Goal: Information Seeking & Learning: Learn about a topic

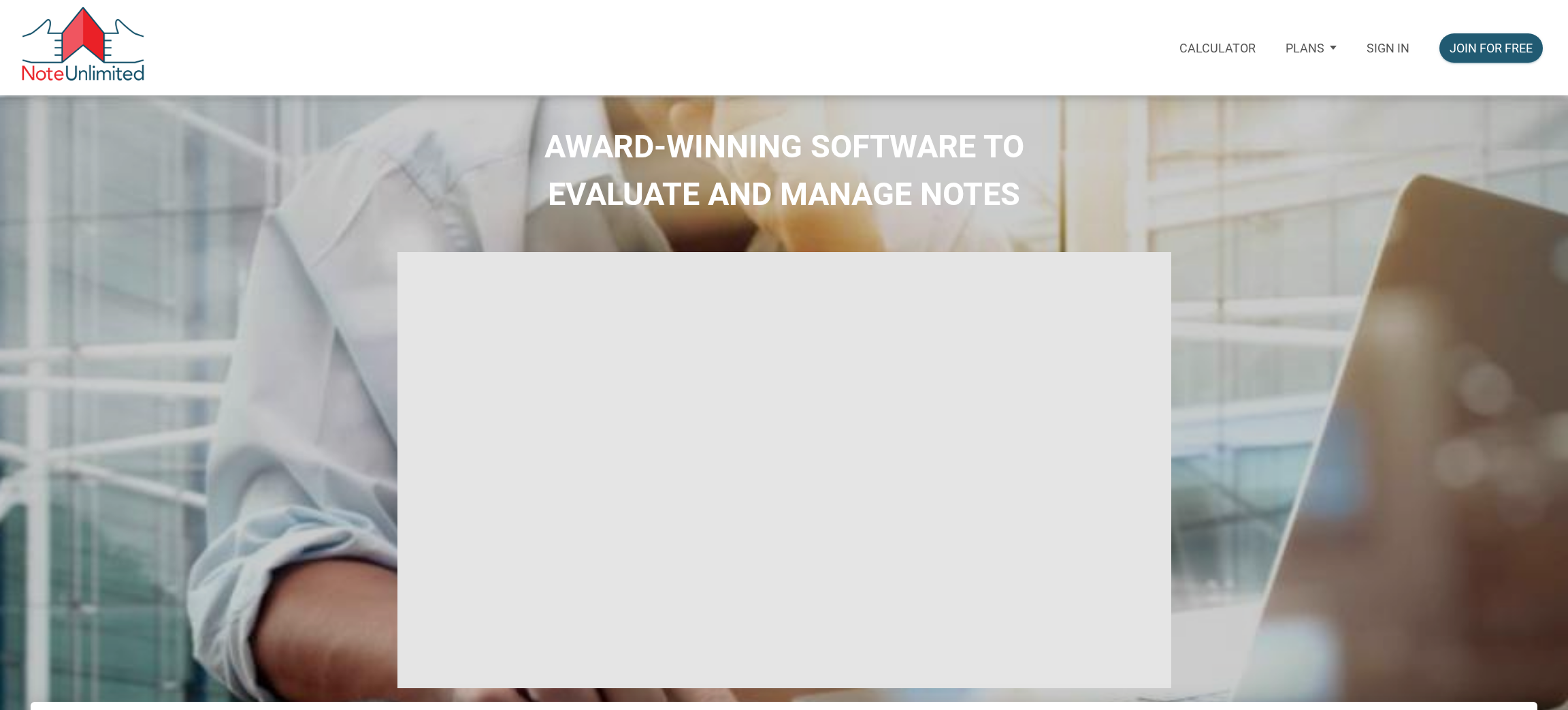
select select
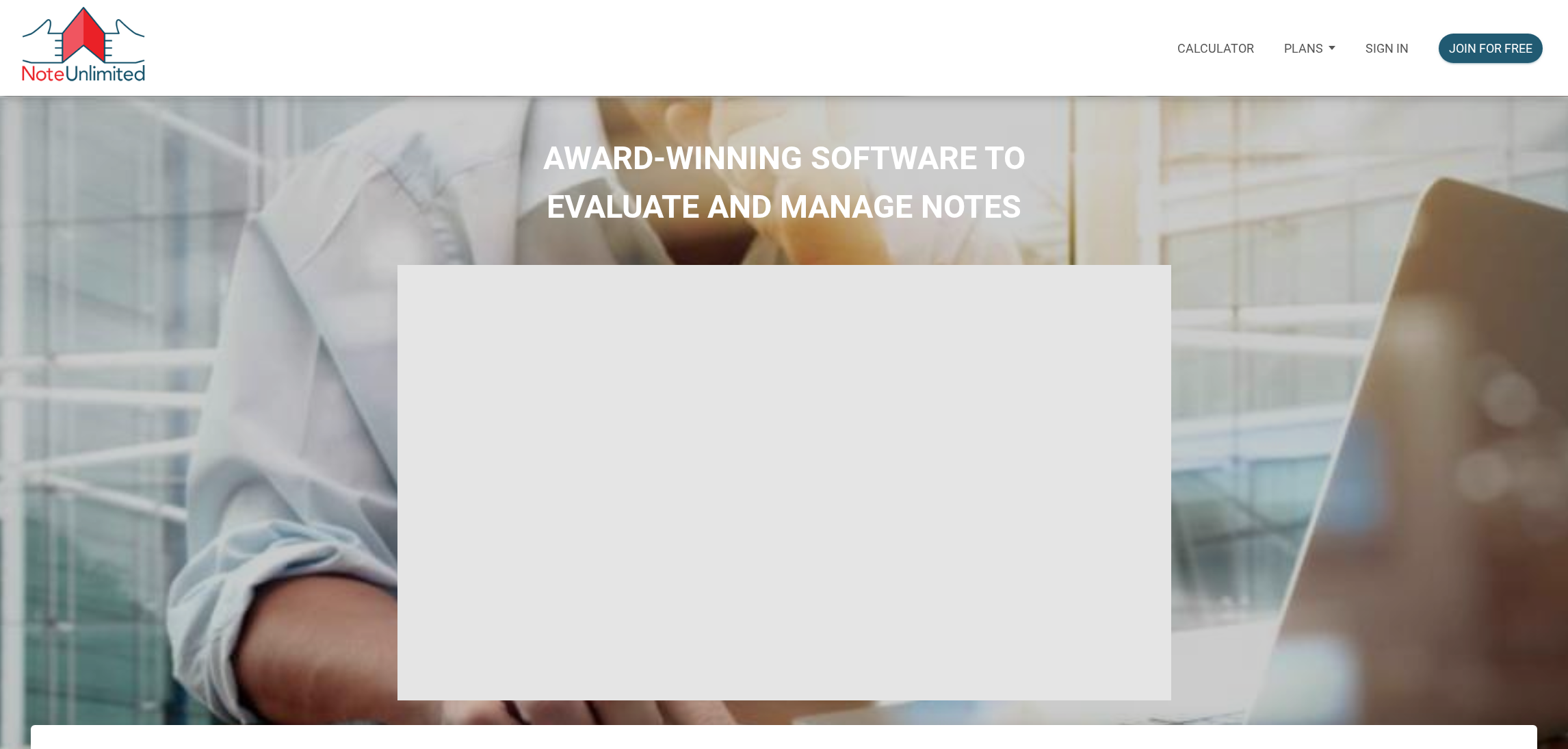
type input "Introduction to new features"
select select
click at [1383, 46] on p "Sign in" at bounding box center [1387, 48] width 43 height 15
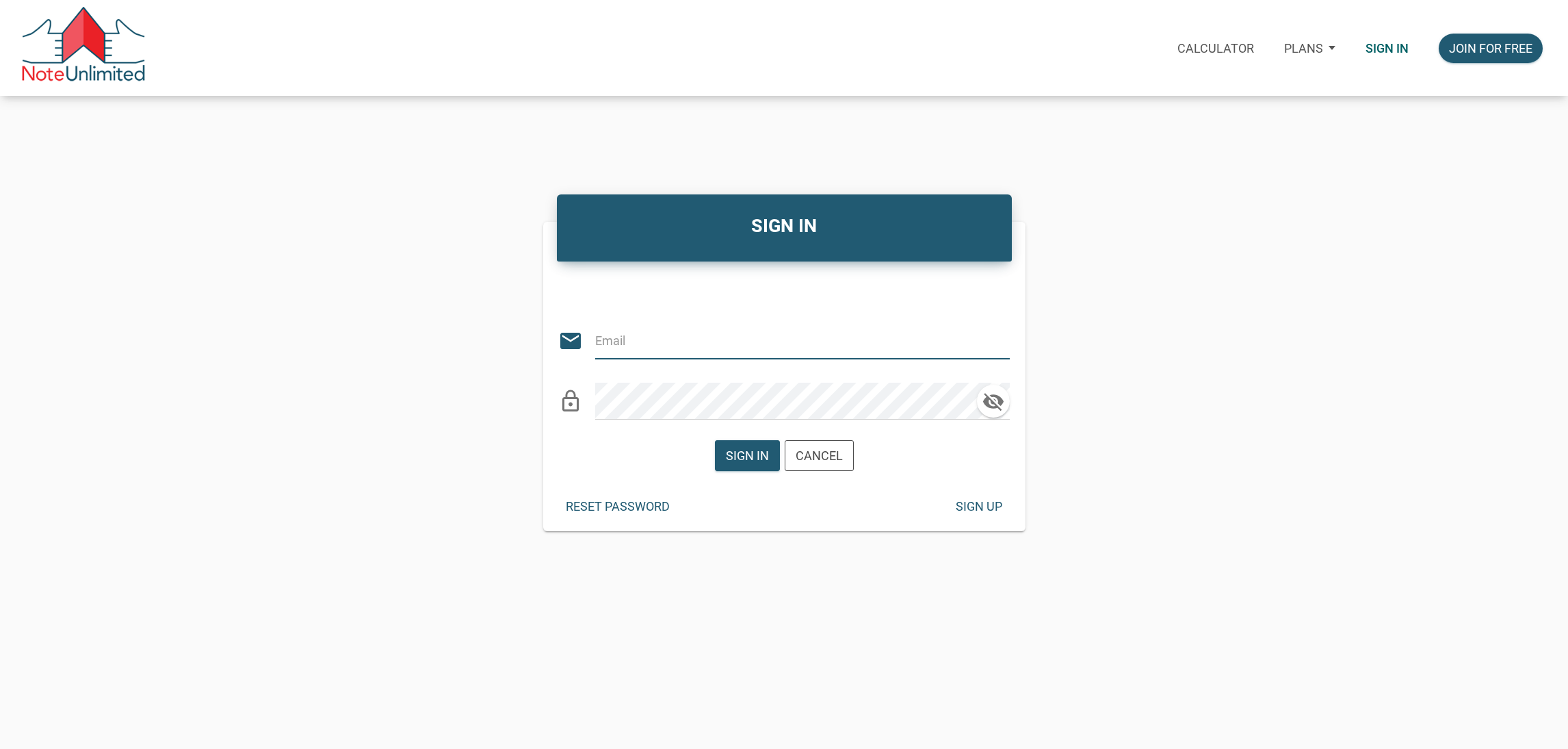
type input "KIRBYNIE72@GMAIL.COM"
click at [755, 453] on div "Sign in" at bounding box center [748, 456] width 43 height 19
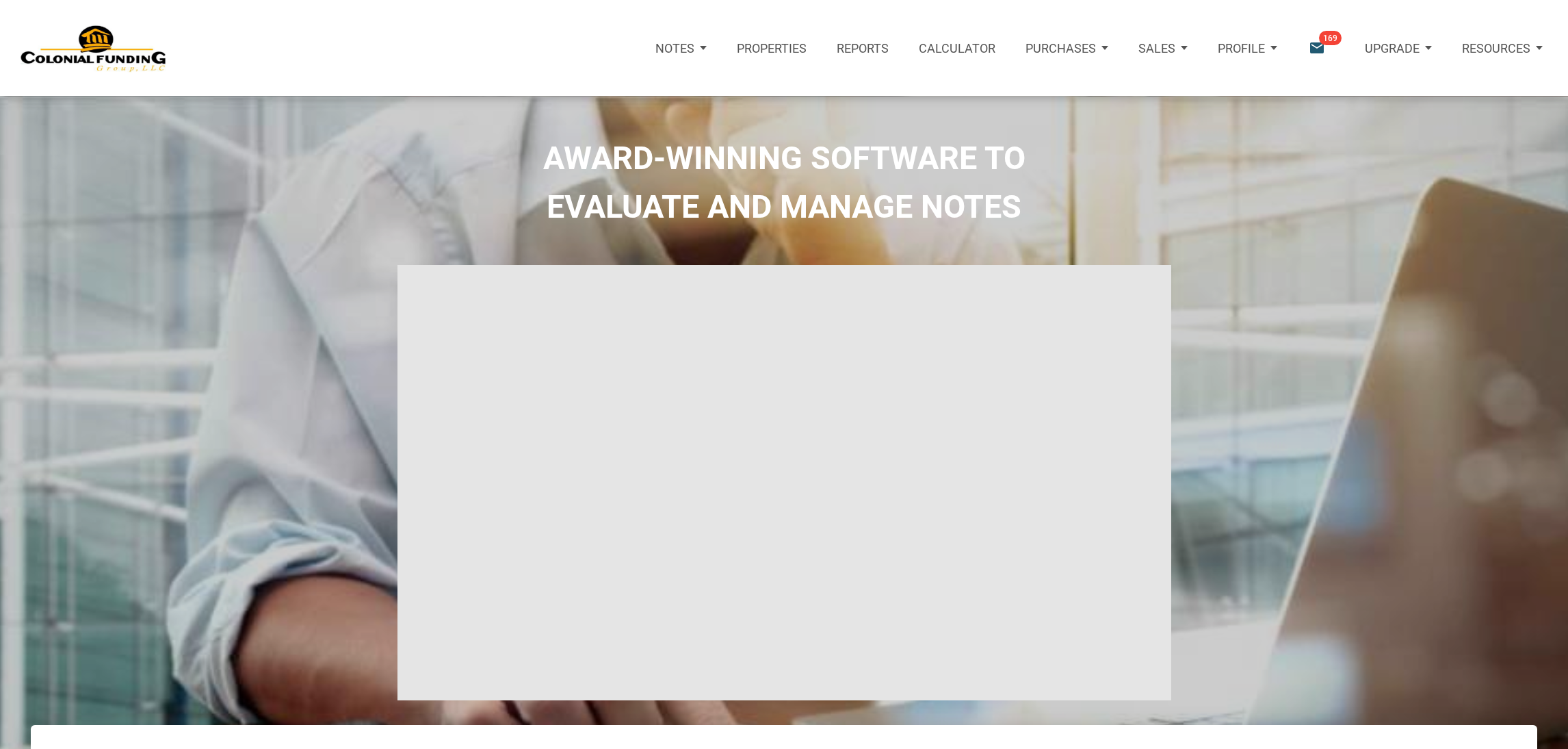
type input "Introduction to new features"
select select
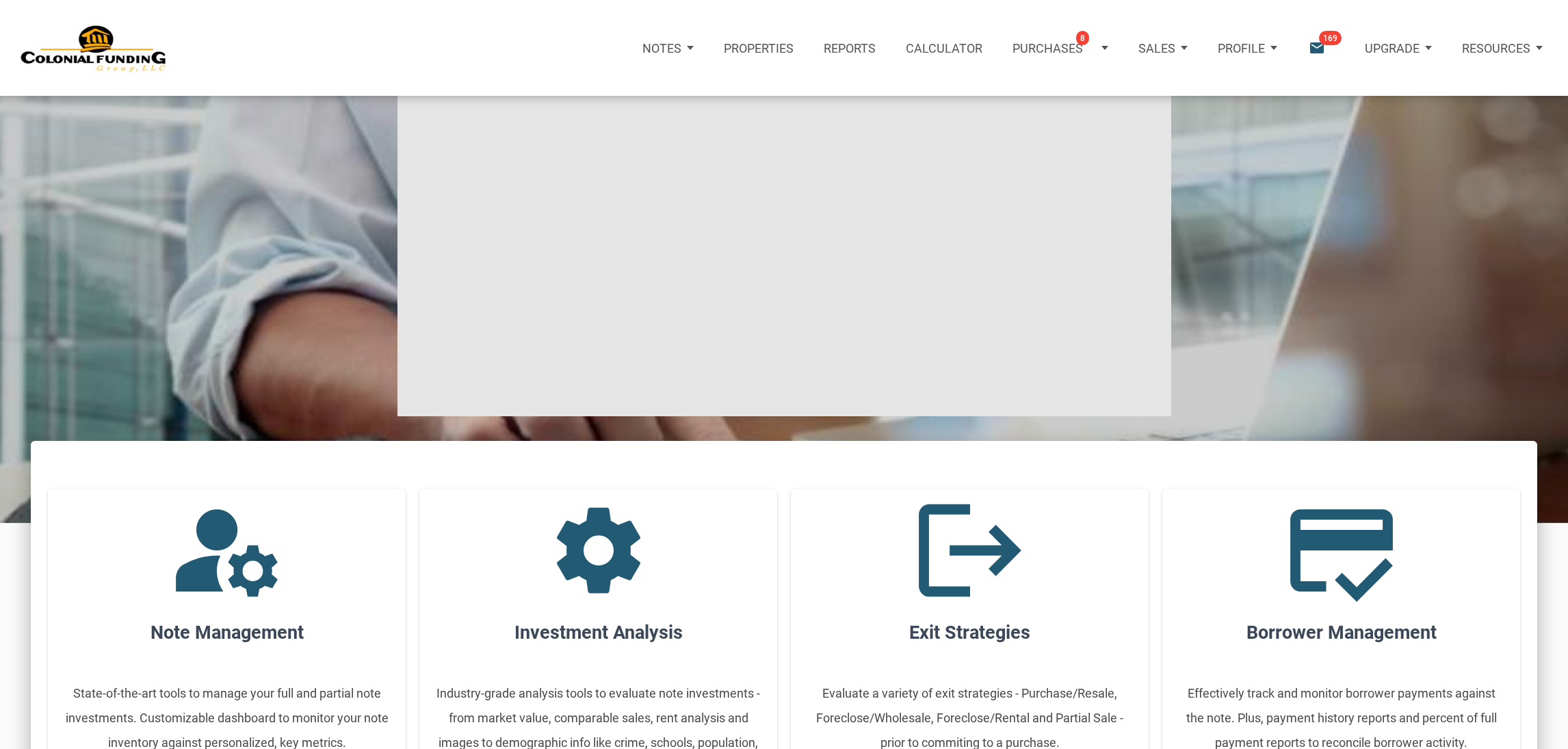
scroll to position [299, 0]
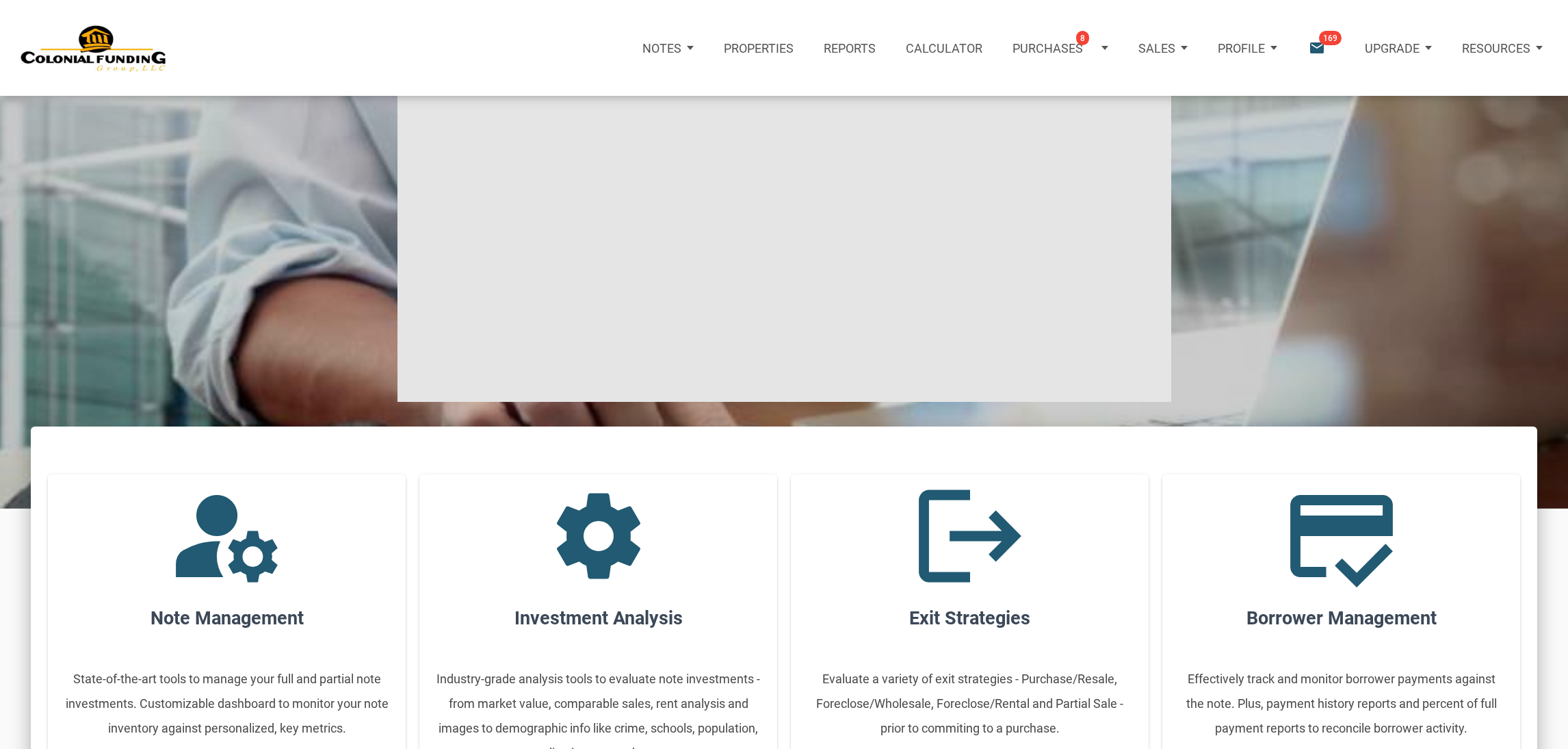
click at [1310, 46] on icon "email" at bounding box center [1316, 49] width 19 height 19
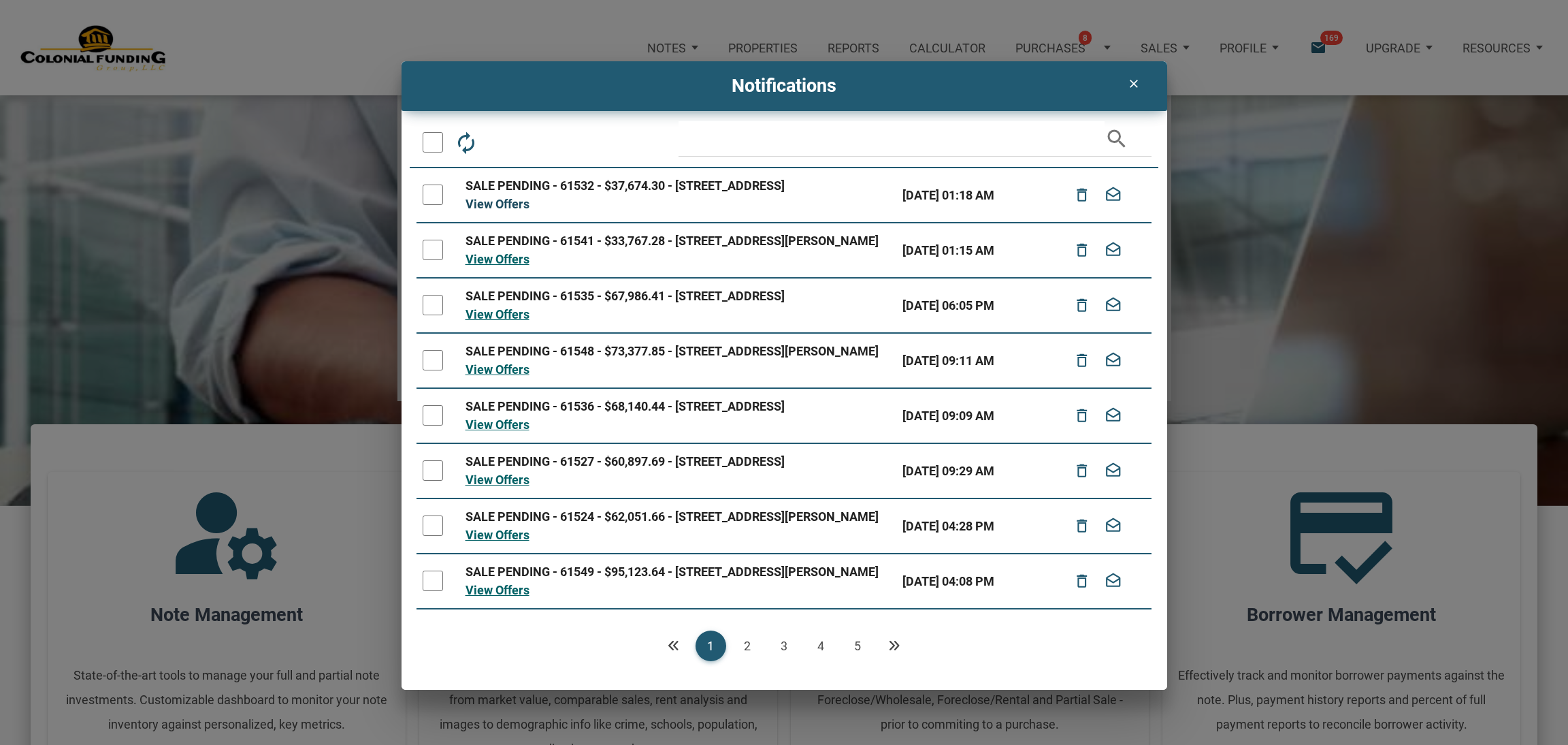
click at [511, 211] on link "View Offers" at bounding box center [497, 204] width 64 height 15
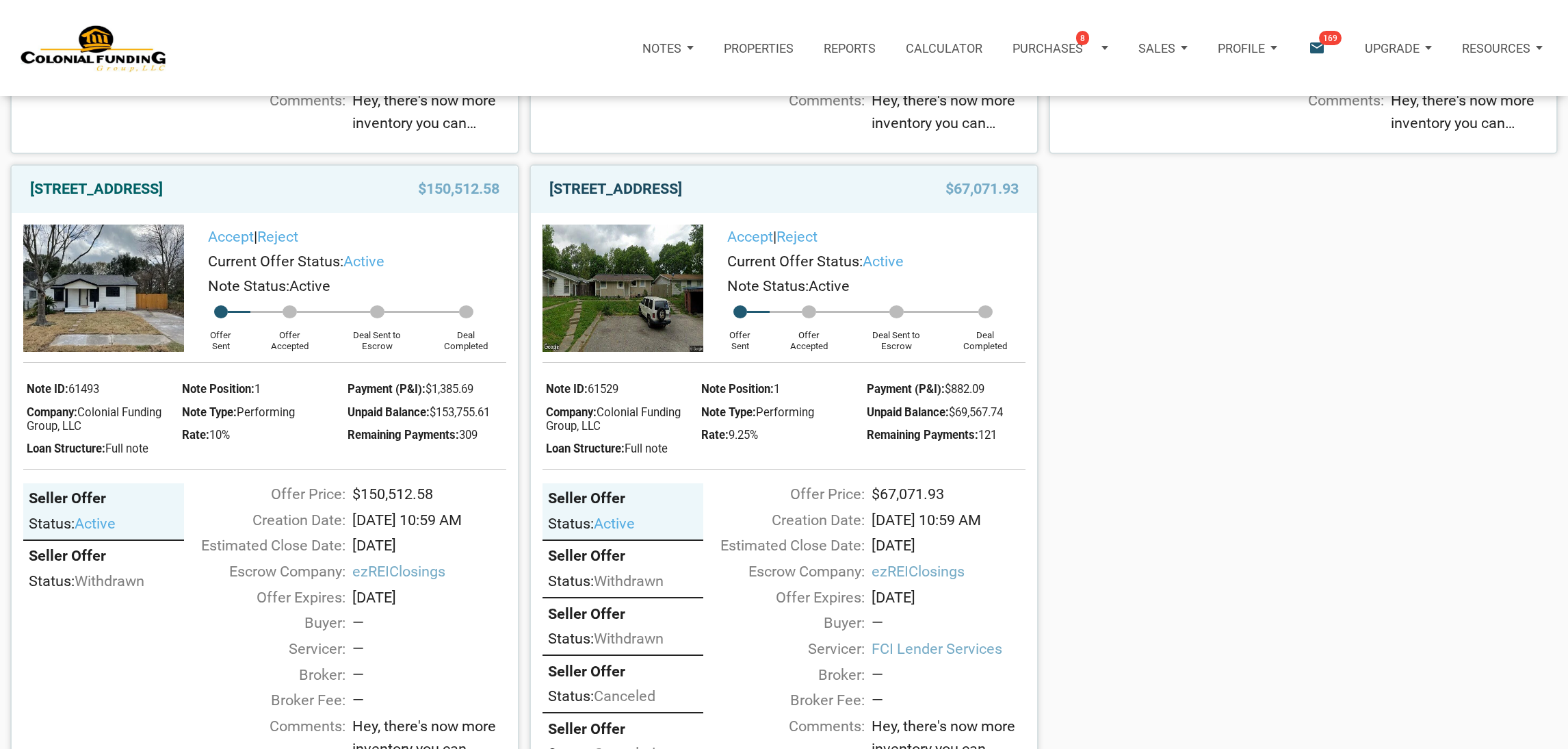
scroll to position [1337, 0]
click at [587, 252] on img at bounding box center [623, 287] width 161 height 127
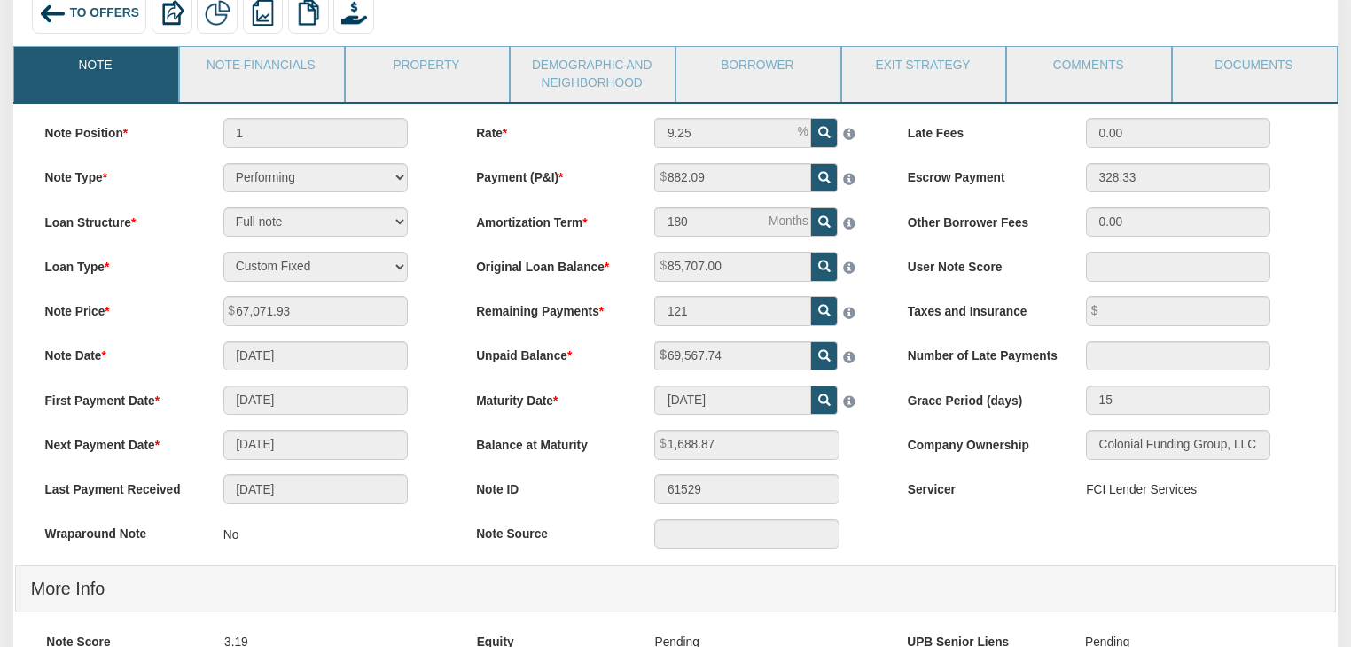
scroll to position [144, 0]
click at [285, 80] on link "Note Financials" at bounding box center [261, 70] width 162 height 44
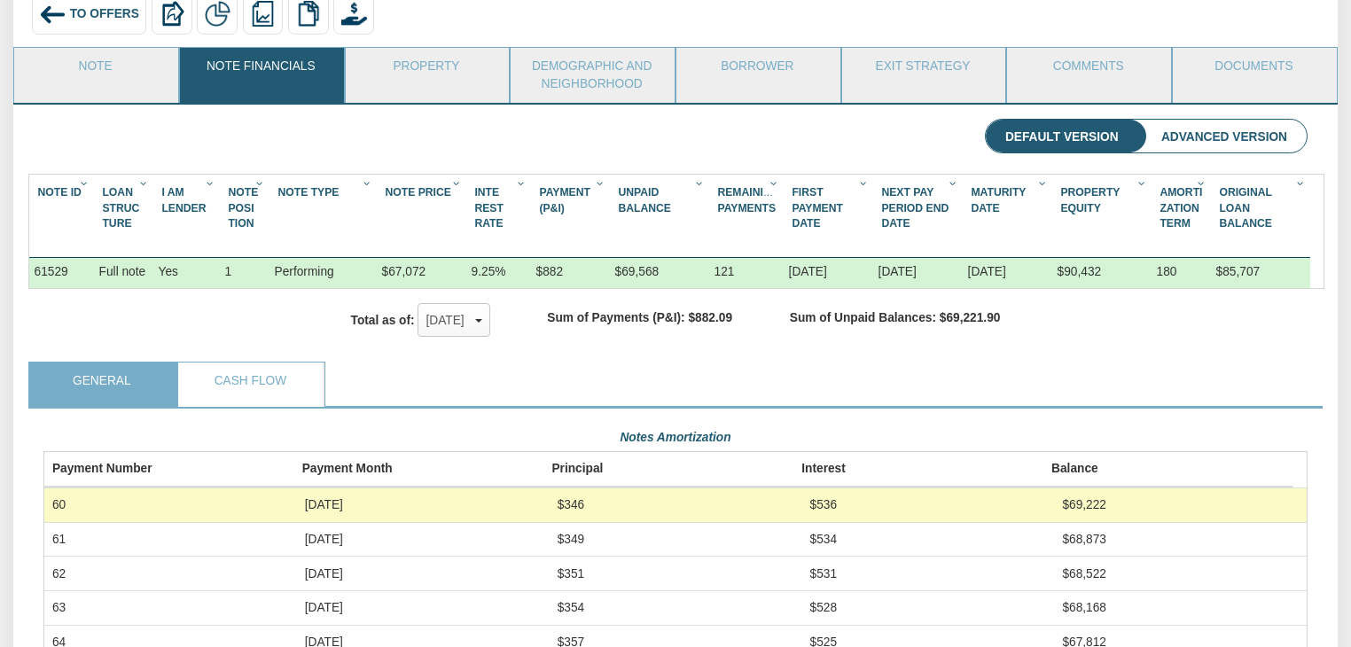
scroll to position [316, 1264]
click at [116, 90] on link "Note" at bounding box center [95, 70] width 162 height 44
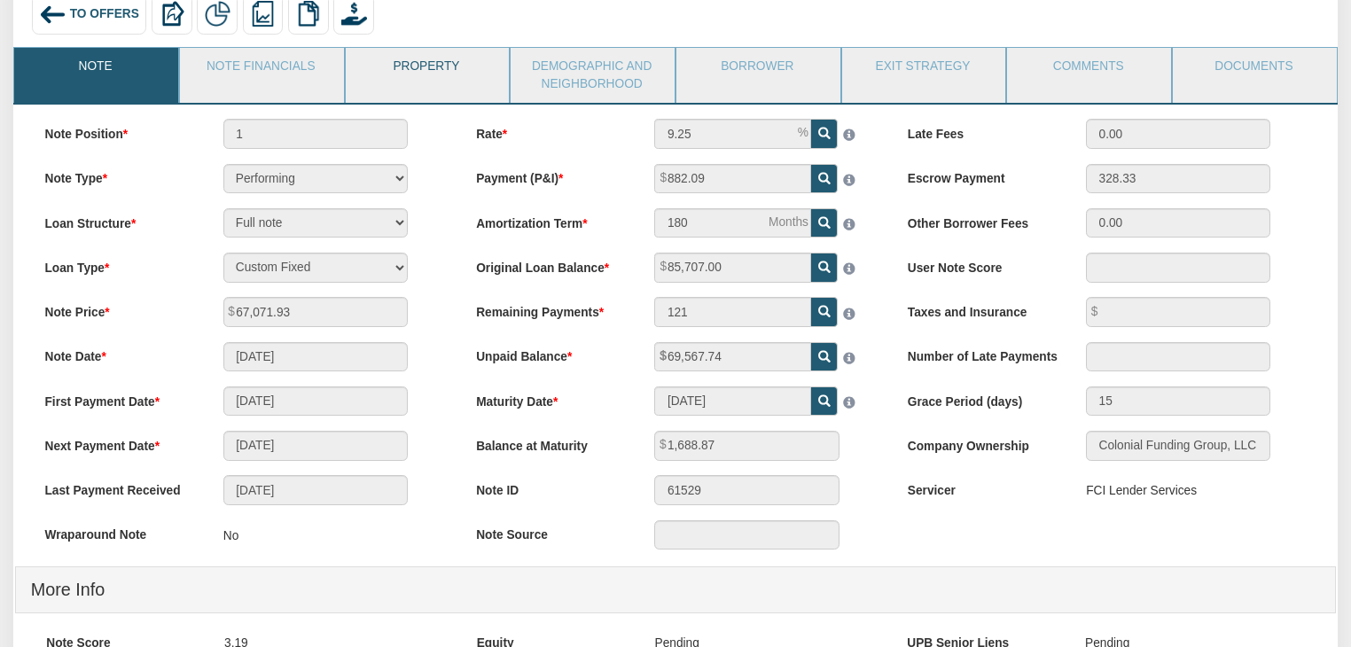
click at [423, 90] on link "Property" at bounding box center [427, 70] width 162 height 44
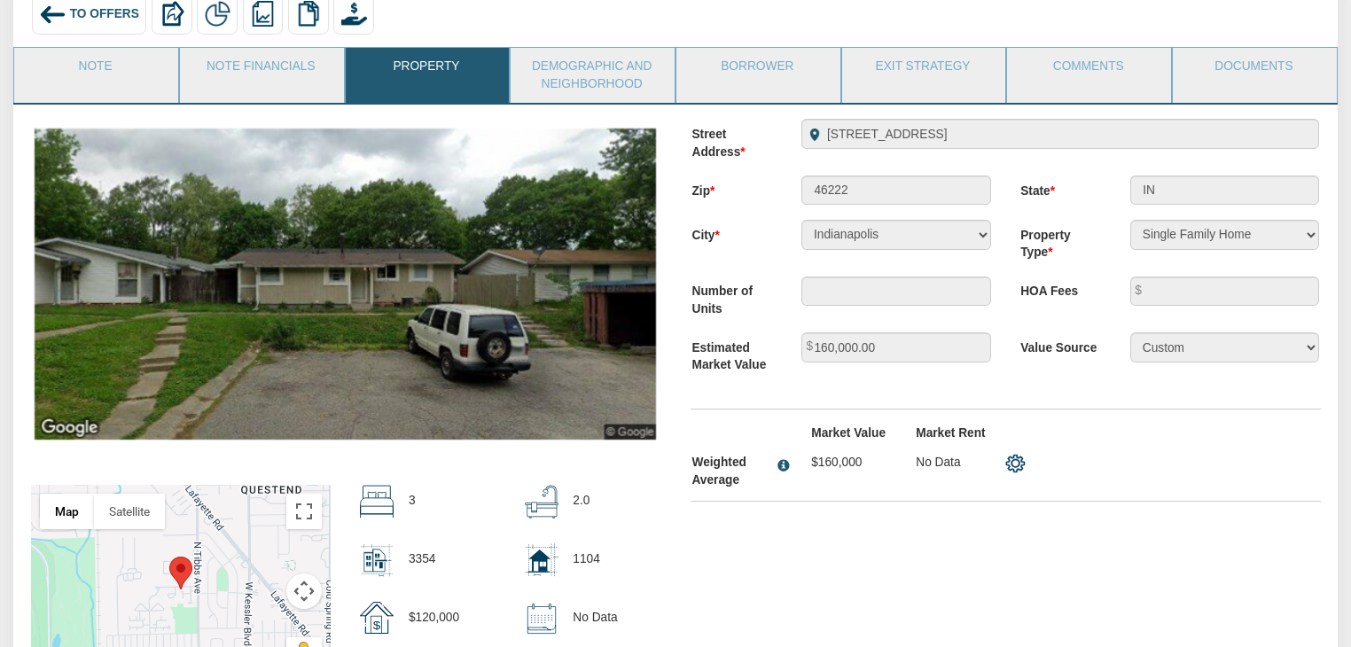
scroll to position [200, 0]
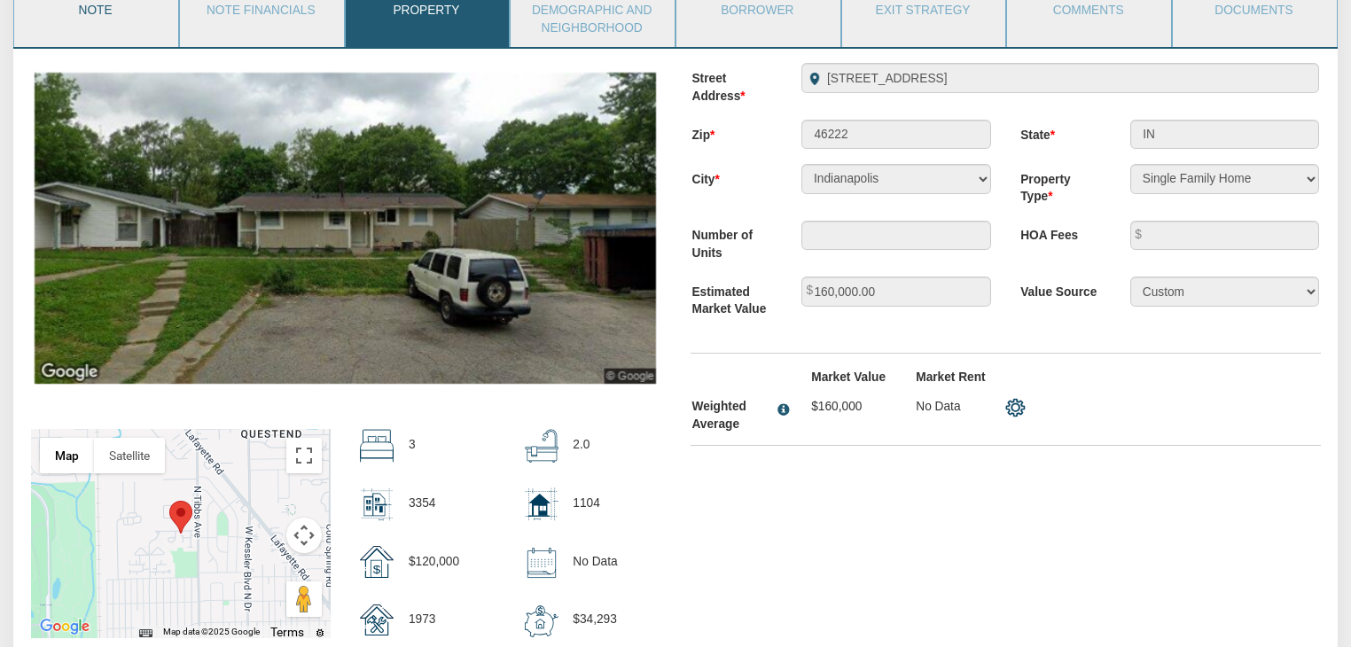
click at [152, 33] on link "Note" at bounding box center [95, 14] width 162 height 44
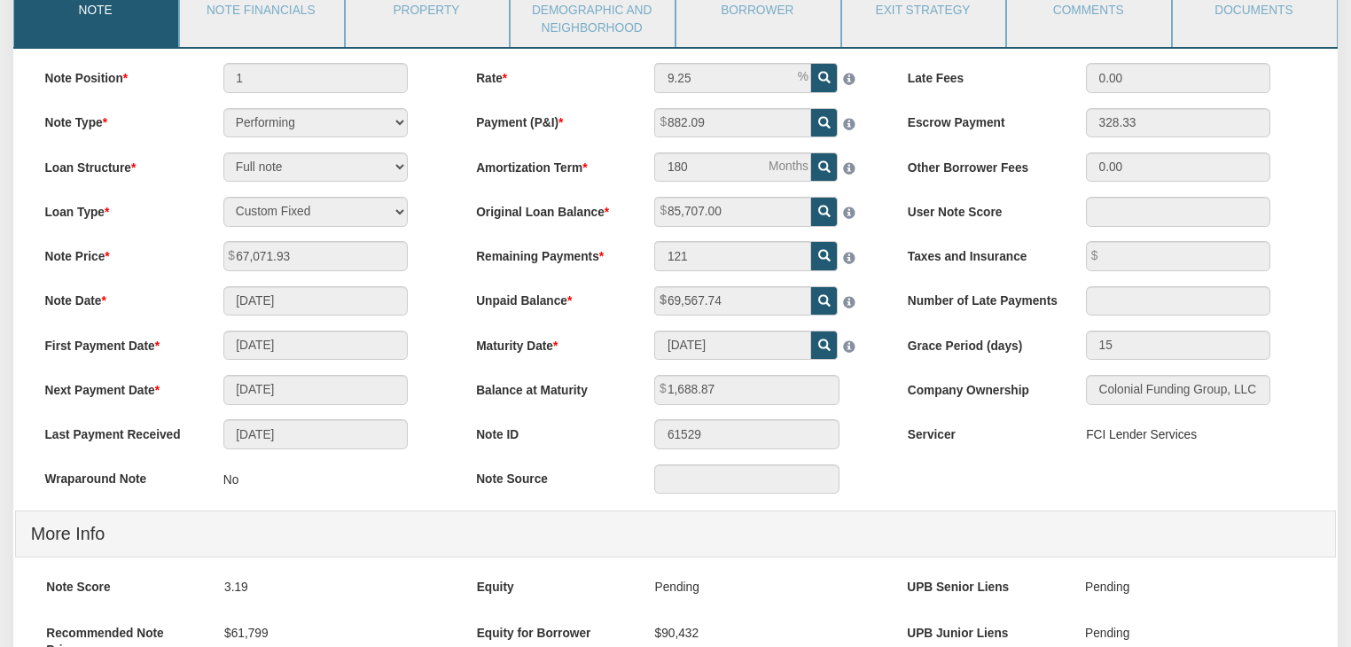
scroll to position [0, 0]
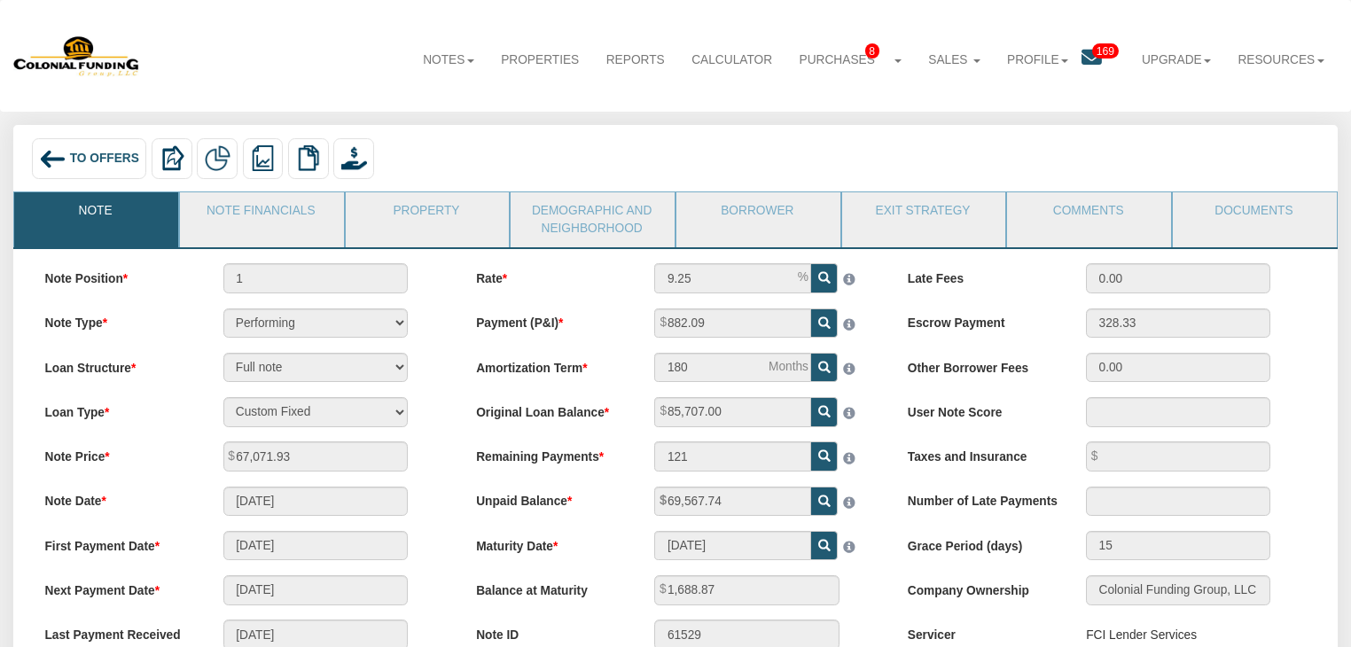
click at [101, 154] on span "To Offers" at bounding box center [104, 158] width 69 height 13
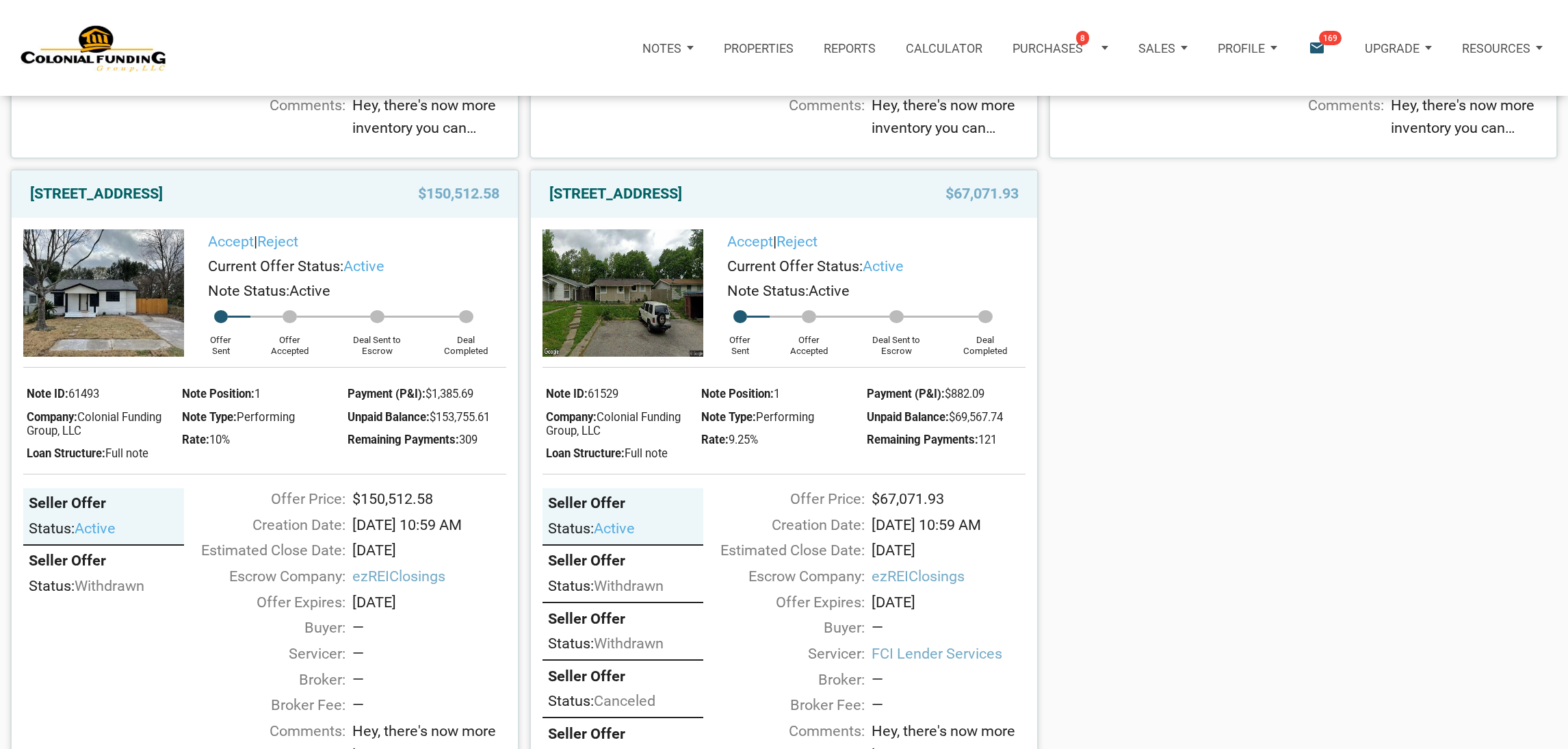
scroll to position [1334, 0]
click at [137, 205] on link "[STREET_ADDRESS]" at bounding box center [96, 192] width 133 height 25
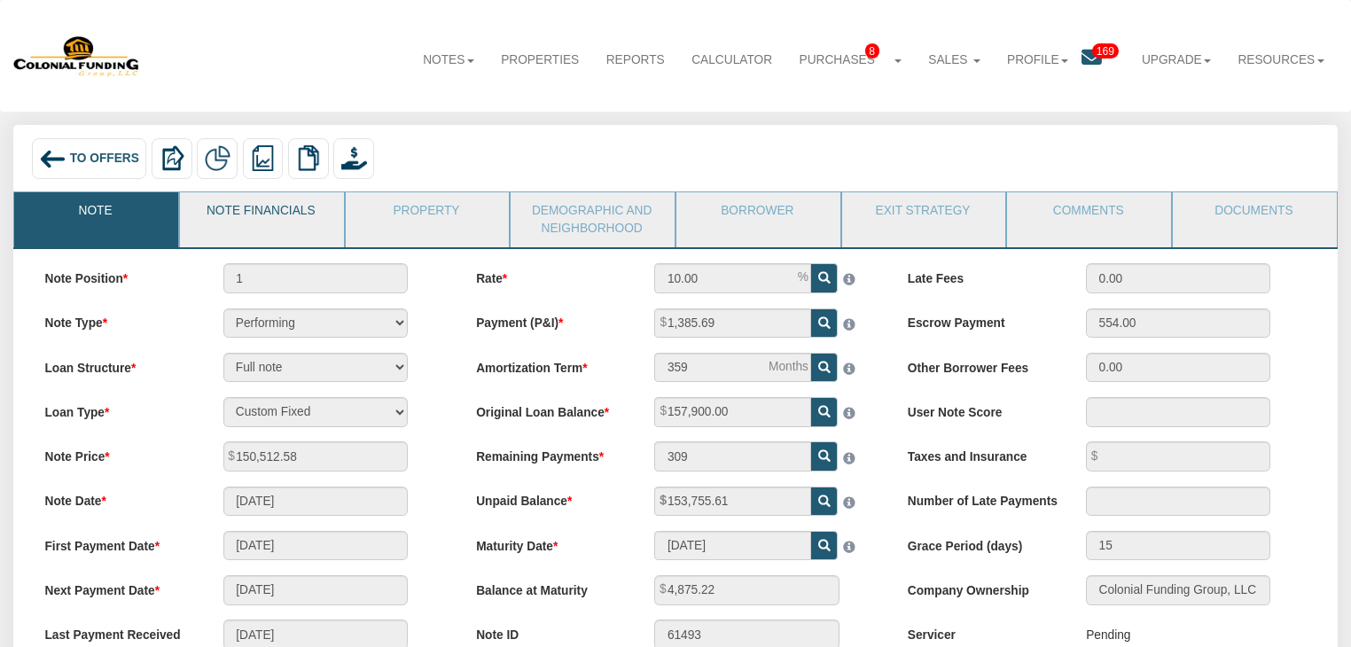
click at [280, 211] on link "Note Financials" at bounding box center [261, 214] width 162 height 44
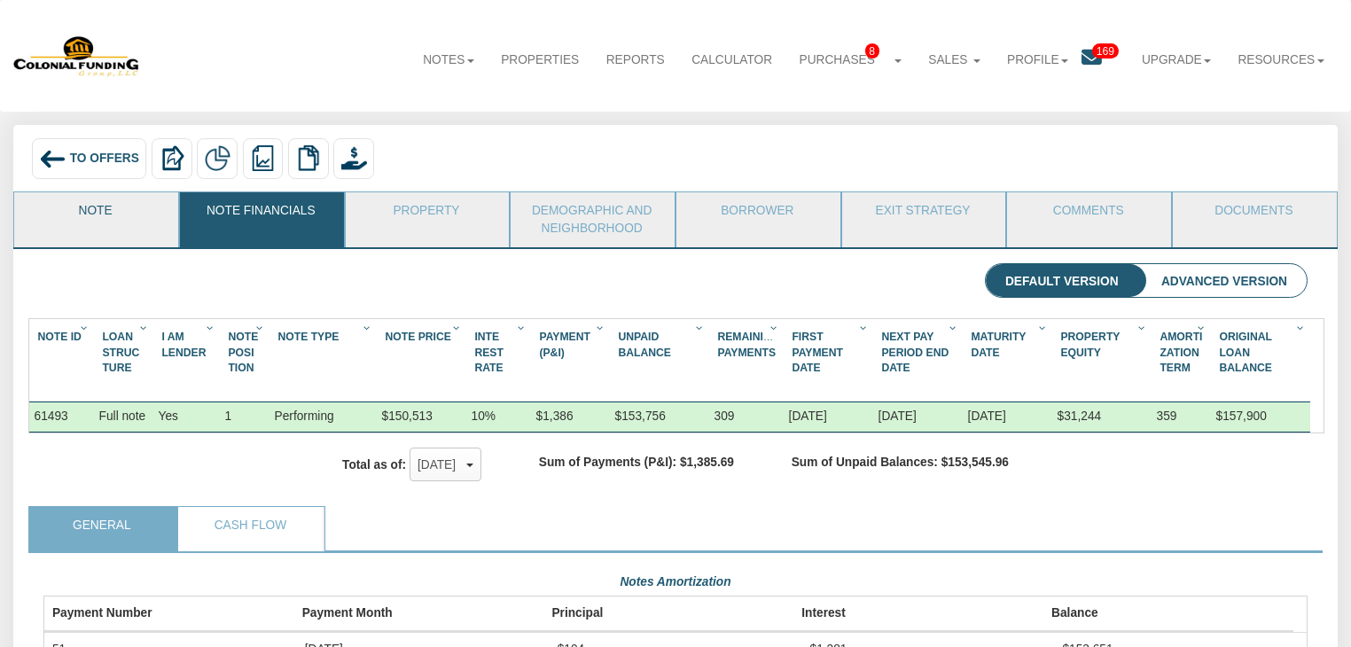
click at [105, 224] on link "Note" at bounding box center [95, 214] width 162 height 44
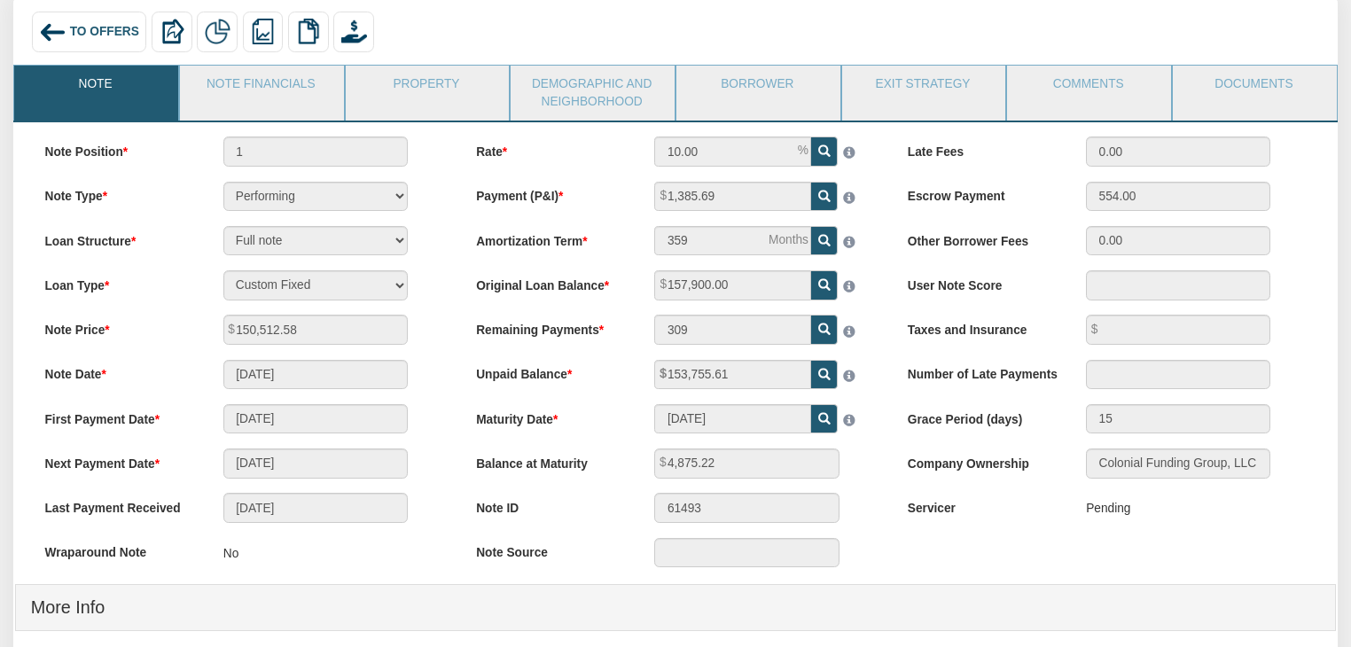
scroll to position [134, 0]
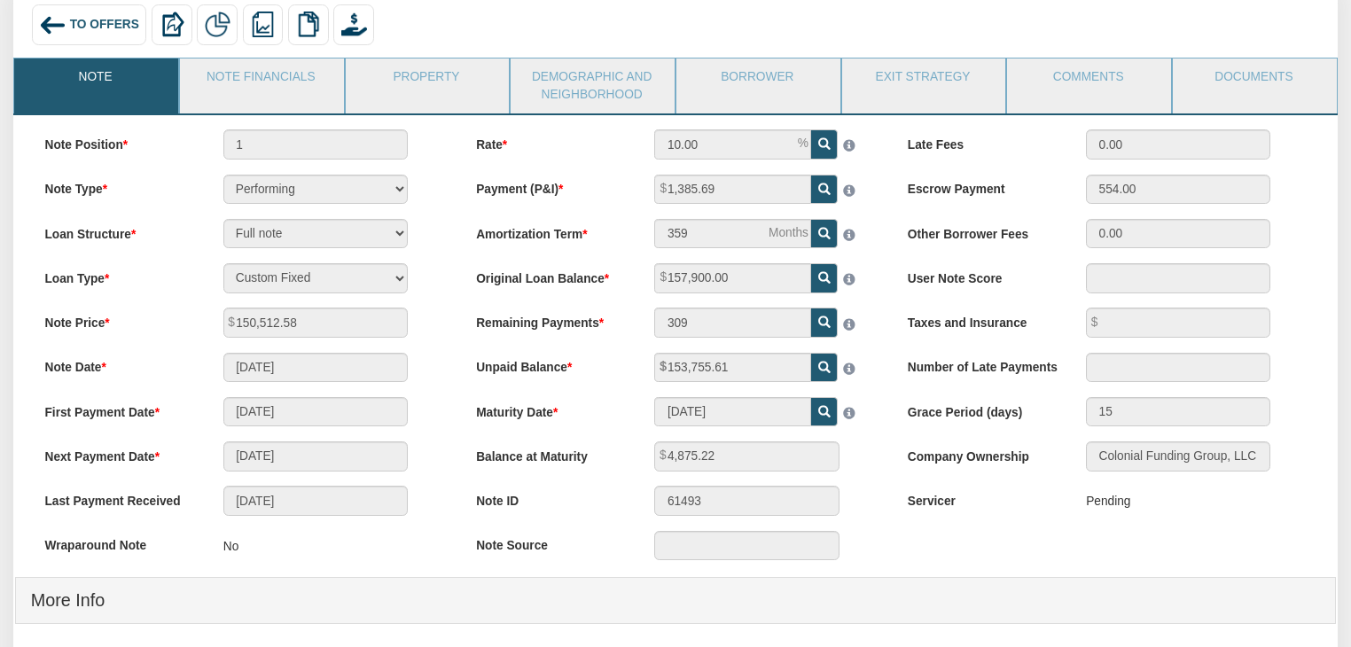
click at [628, 293] on div "Original Loan Balance 157,900.00" at bounding box center [675, 278] width 428 height 30
